Goal: Contribute content

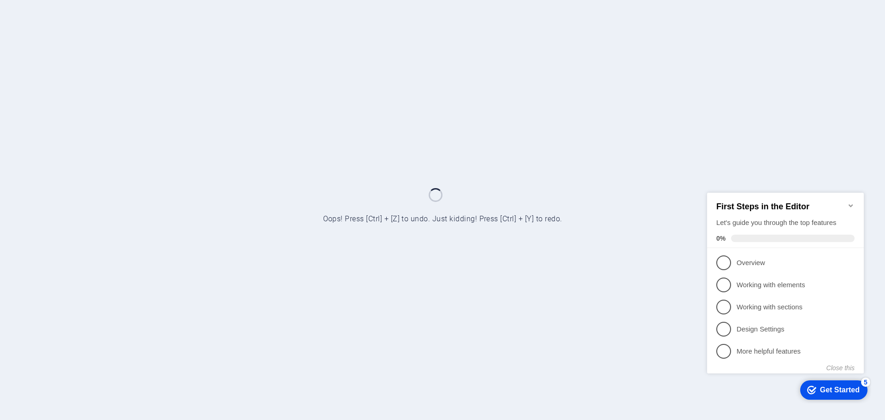
click at [850, 201] on icon "Minimize checklist" at bounding box center [850, 204] width 7 height 7
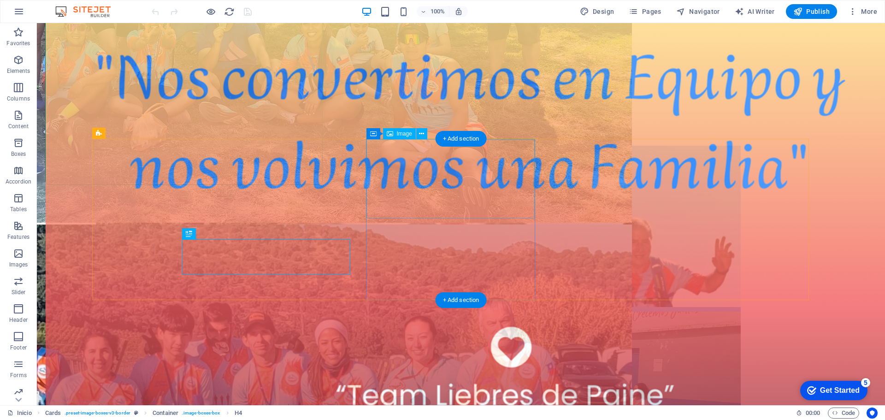
scroll to position [501, 0]
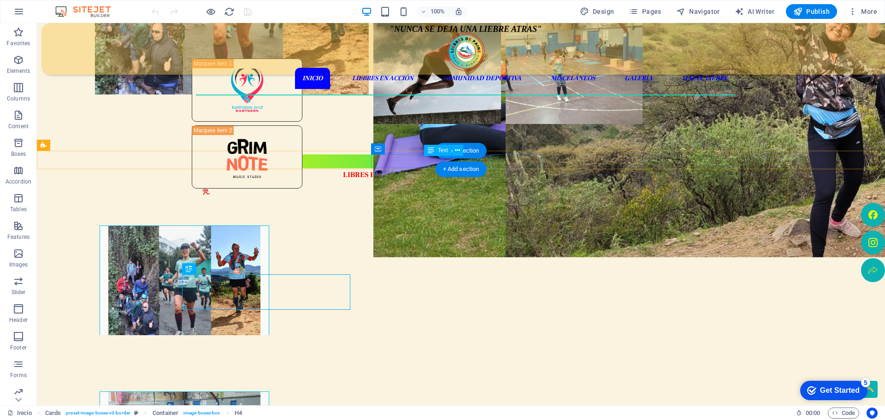
click at [430, 169] on div "LIBRES EN ACCIÓN" at bounding box center [376, 174] width 354 height 11
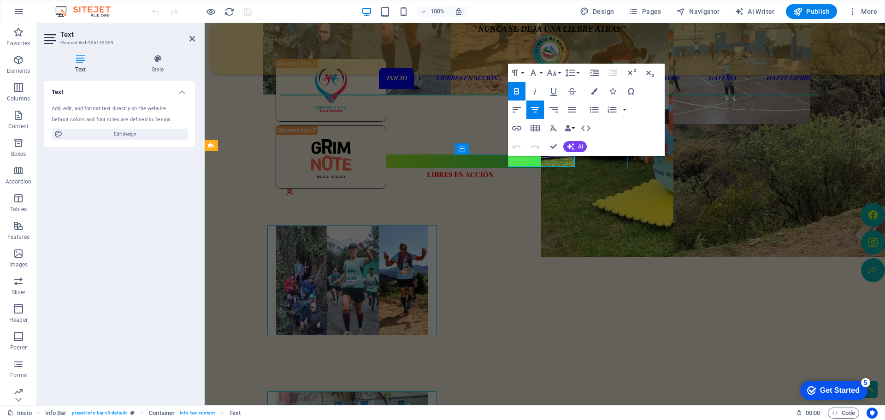
click at [493, 170] on span "LIBRES EN ACCIÓN" at bounding box center [460, 174] width 67 height 9
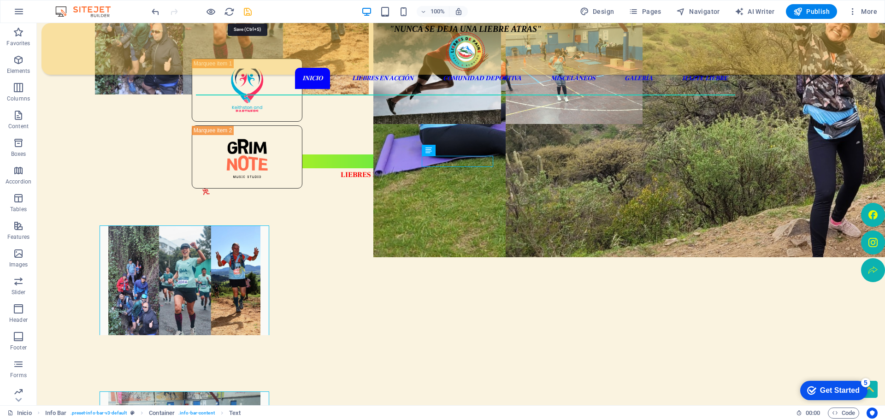
click at [249, 15] on icon "save" at bounding box center [247, 11] width 11 height 11
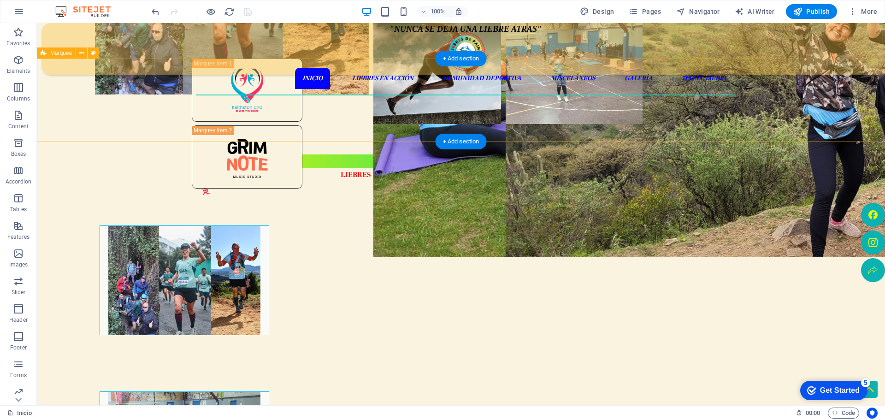
click at [778, 131] on div at bounding box center [461, 100] width 848 height 83
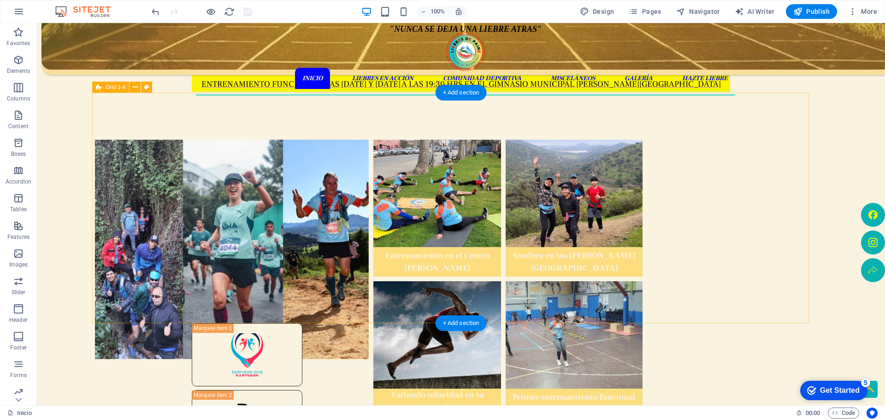
scroll to position [225, 0]
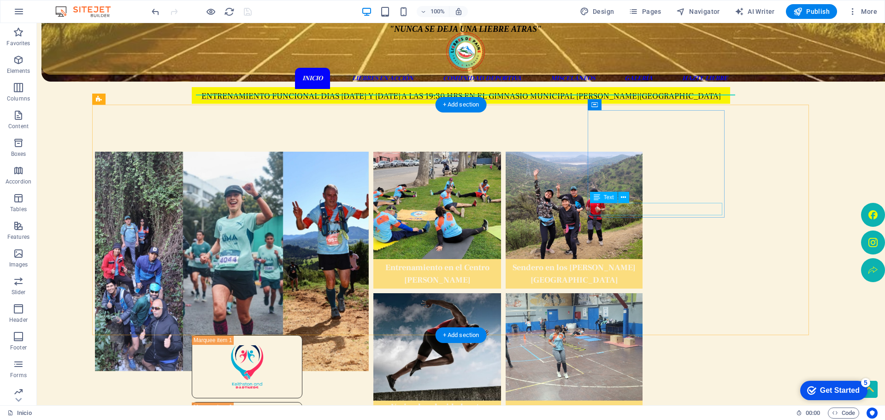
click at [640, 261] on div "Sendero en los [PERSON_NAME][GEOGRAPHIC_DATA]" at bounding box center [574, 273] width 132 height 25
click at [630, 261] on div "Sendero en los [PERSON_NAME][GEOGRAPHIC_DATA]" at bounding box center [574, 273] width 132 height 25
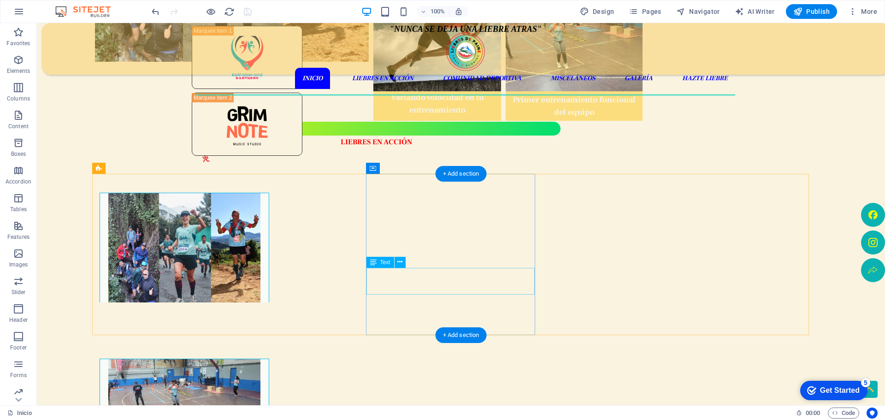
scroll to position [547, 0]
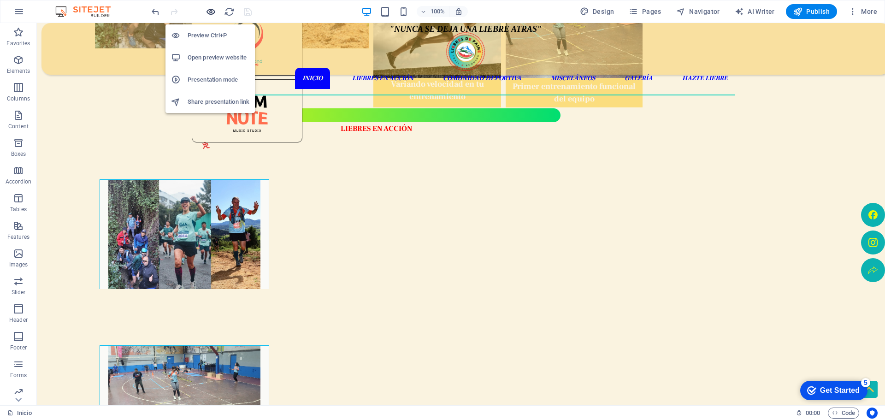
click at [213, 15] on icon "button" at bounding box center [210, 11] width 11 height 11
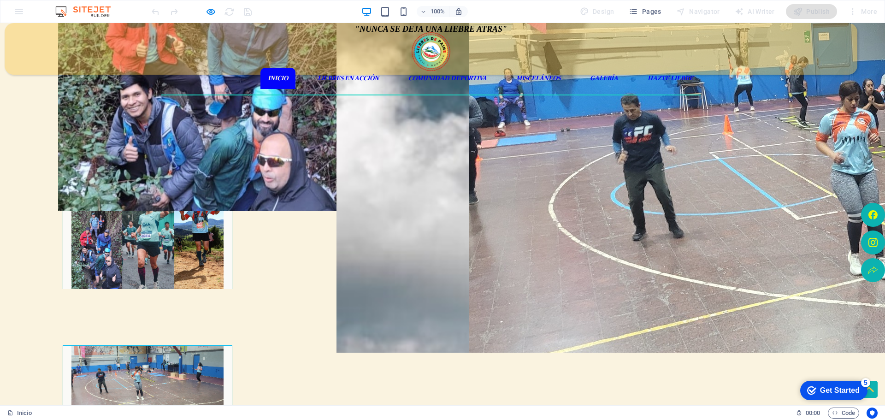
drag, startPoint x: 422, startPoint y: 216, endPoint x: 386, endPoint y: 214, distance: 36.0
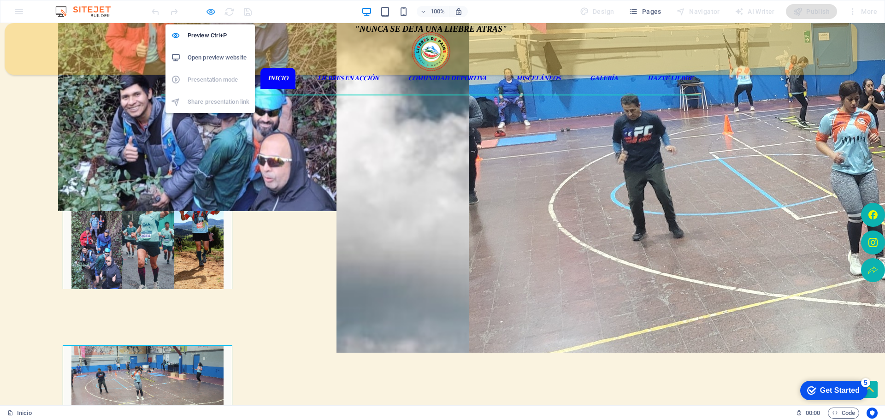
click at [215, 15] on icon "button" at bounding box center [210, 11] width 11 height 11
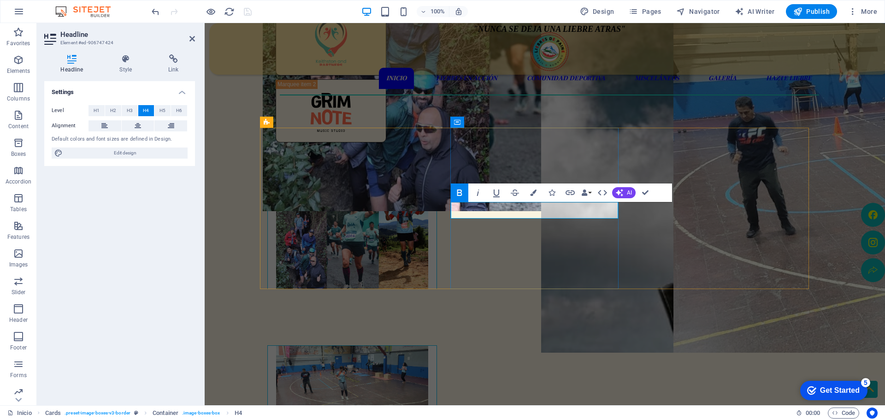
click at [437, 348] on div "Trail Entre [PERSON_NAME] Las Liebres tuvieron una destacada participación en e…" at bounding box center [352, 428] width 170 height 161
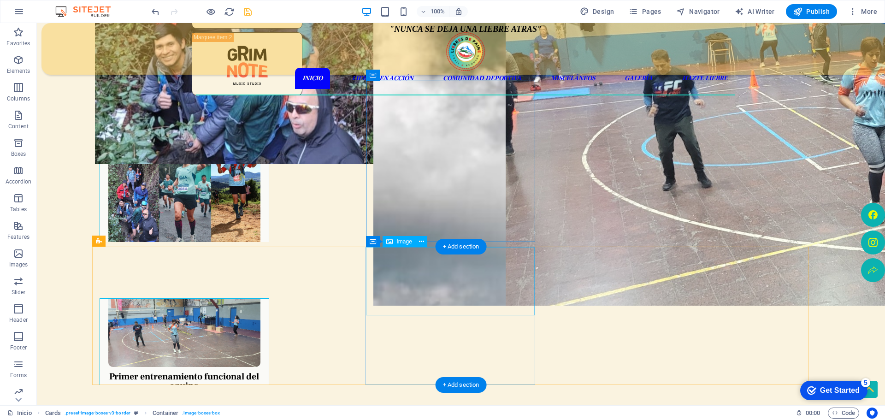
scroll to position [640, 0]
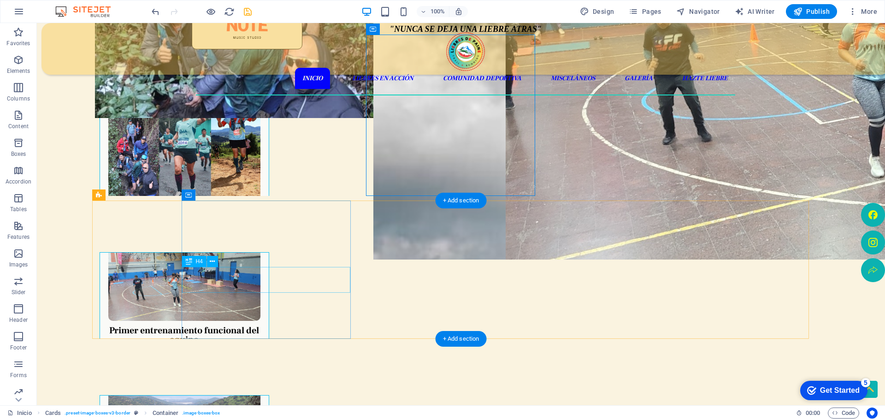
click at [269, 318] on div "Primer entrenamiento funcional del equipo" at bounding box center [184, 331] width 169 height 26
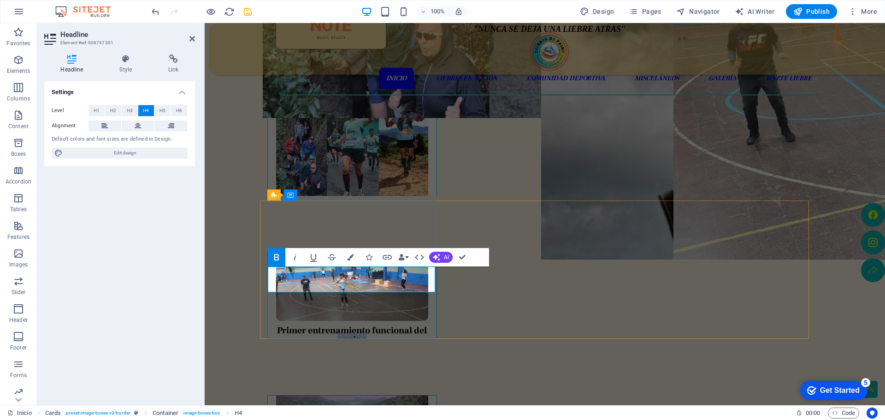
drag, startPoint x: 366, startPoint y: 288, endPoint x: 338, endPoint y: 287, distance: 27.7
click at [338, 324] on strong "Primer entrenamiento funcional del equipo" at bounding box center [352, 334] width 150 height 21
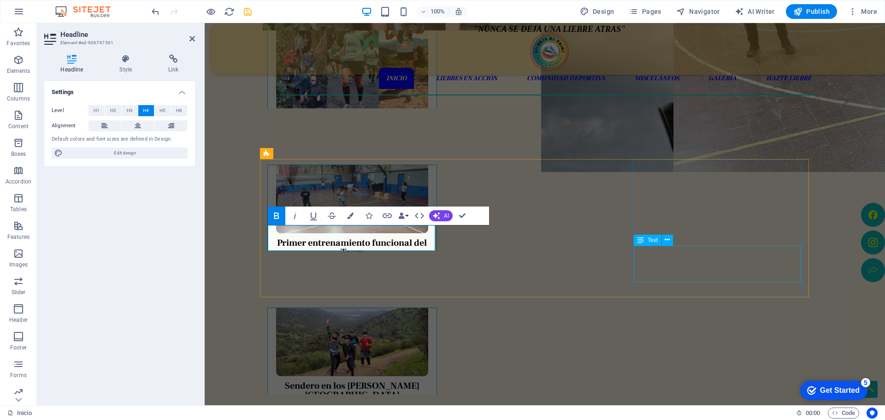
scroll to position [779, 0]
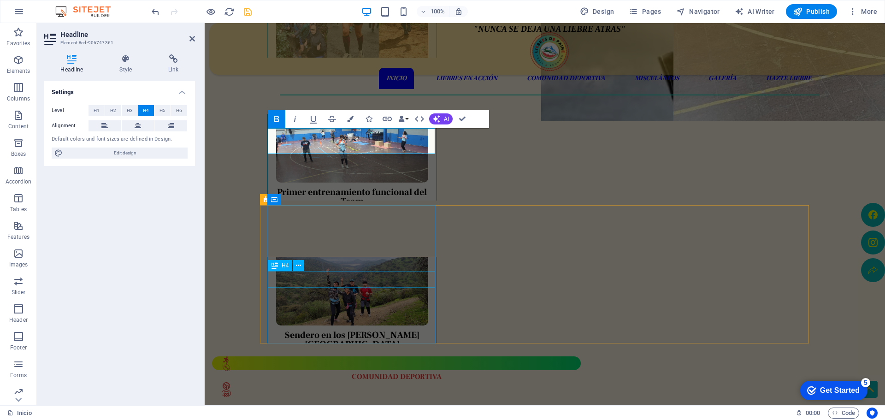
click at [318, 323] on div "Sendero en los [PERSON_NAME][GEOGRAPHIC_DATA]" at bounding box center [352, 336] width 169 height 26
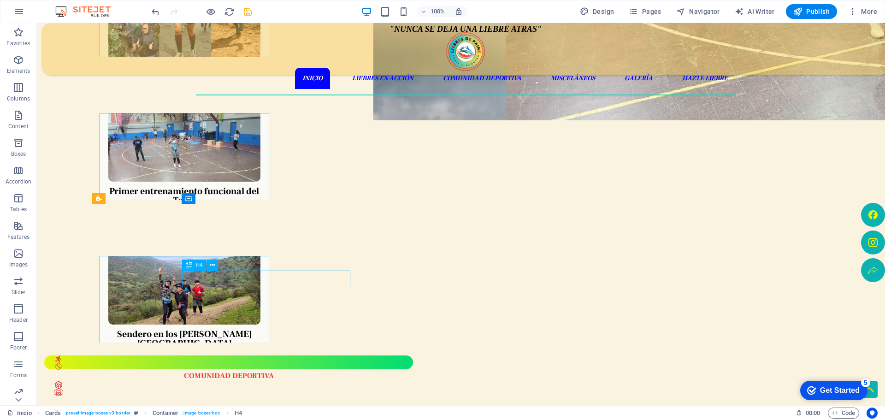
click at [269, 322] on div "Sendero en los [PERSON_NAME][GEOGRAPHIC_DATA]" at bounding box center [184, 335] width 169 height 26
click at [235, 322] on div "Sendero en los [PERSON_NAME][GEOGRAPHIC_DATA]" at bounding box center [184, 335] width 169 height 26
click at [232, 322] on div "Sendero en los [PERSON_NAME][GEOGRAPHIC_DATA]" at bounding box center [184, 335] width 169 height 26
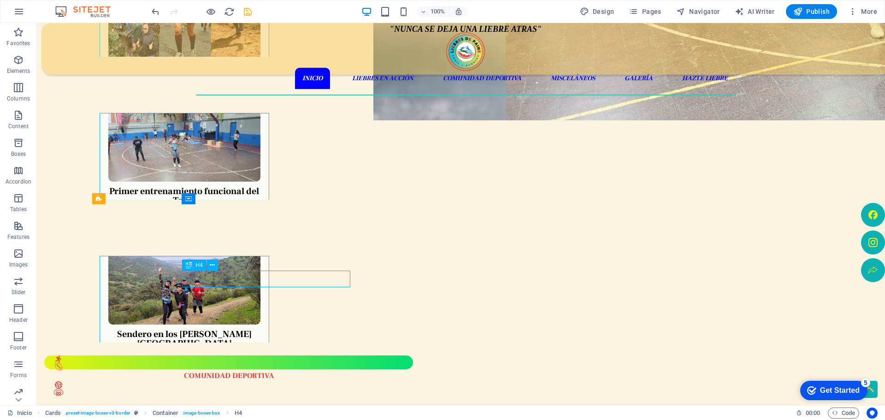
scroll to position [779, 0]
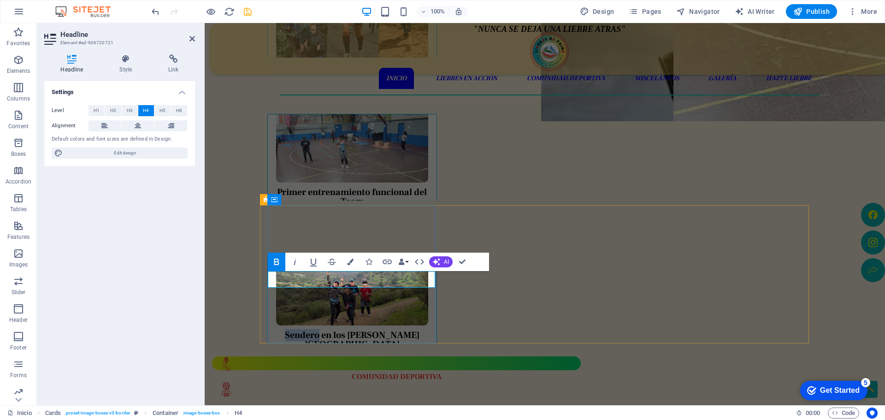
drag, startPoint x: 319, startPoint y: 282, endPoint x: 283, endPoint y: 282, distance: 35.5
click at [283, 330] on h4 "Sendero en los [PERSON_NAME][GEOGRAPHIC_DATA]" at bounding box center [352, 339] width 154 height 18
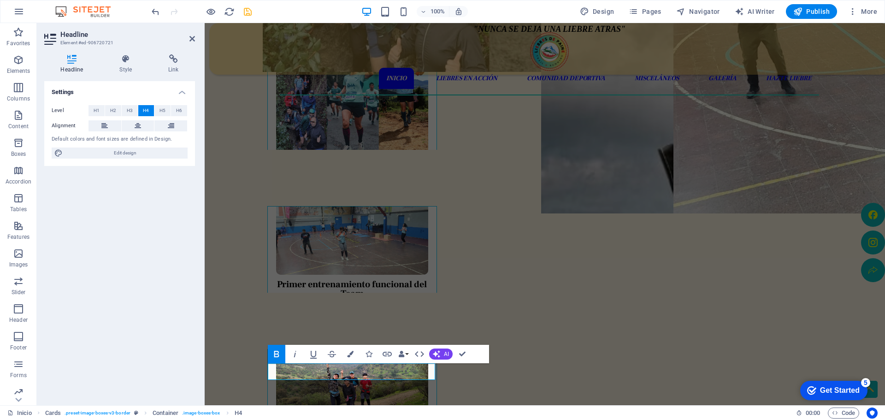
click at [246, 298] on div ""NUNCA SE DEJA UNA LIEBRE ATRAS" Inicio Liebres en Acción Comunidad Deportiva M…" at bounding box center [545, 394] width 680 height 2083
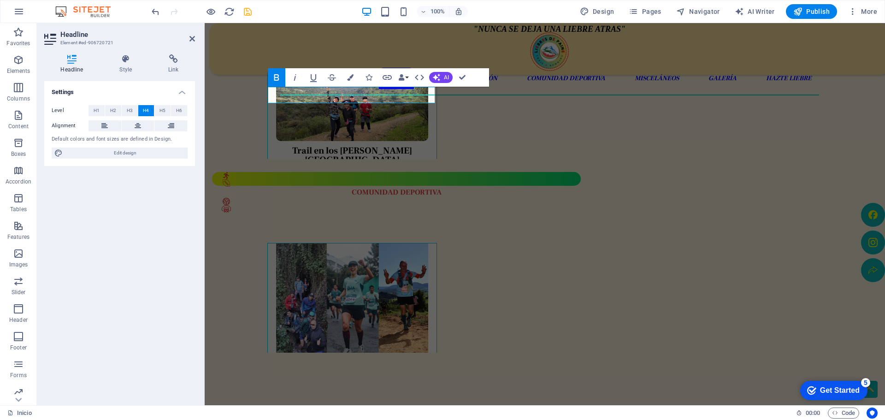
scroll to position [917, 0]
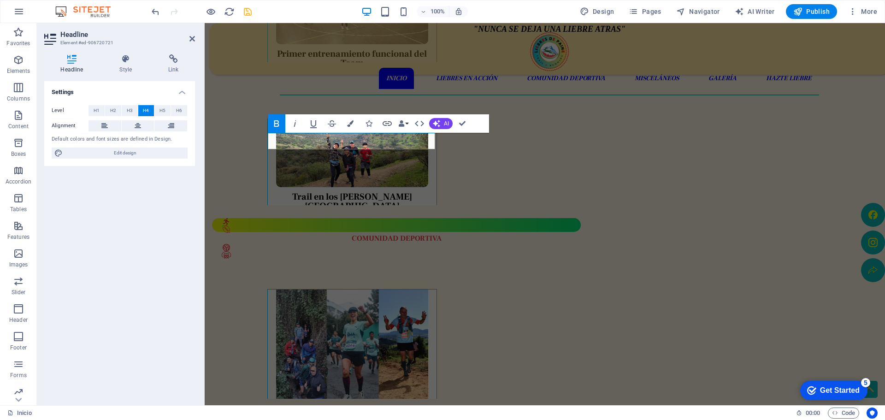
click at [848, 134] on div ""NUNCA SE DEJA UNA LIEBRE ATRAS" Inicio Liebres en Acción Comunidad Deportiva M…" at bounding box center [545, 163] width 680 height 2083
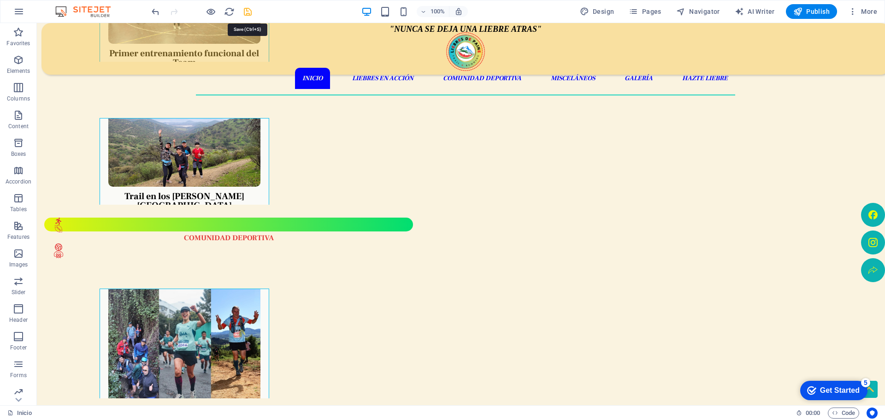
click at [248, 11] on icon "save" at bounding box center [247, 11] width 11 height 11
